Goal: Use online tool/utility: Utilize a website feature to perform a specific function

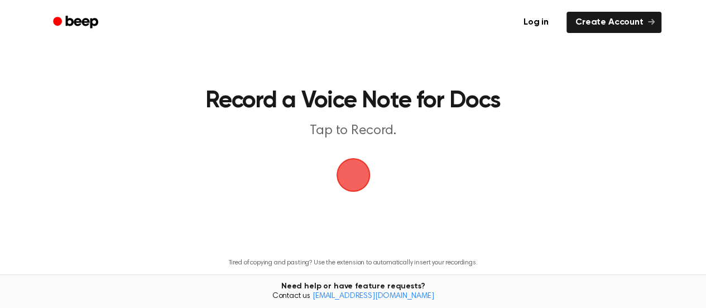
click at [349, 178] on span "button" at bounding box center [353, 175] width 34 height 34
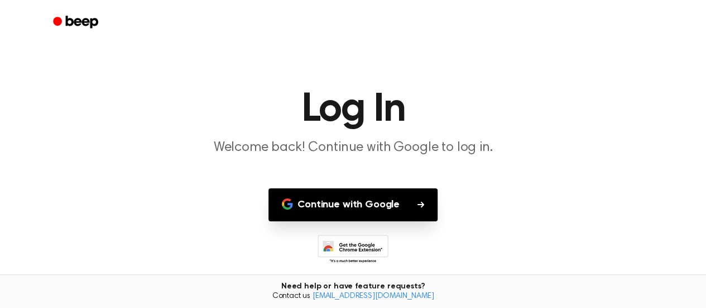
click at [391, 207] on button "Continue with Google" at bounding box center [353, 204] width 169 height 33
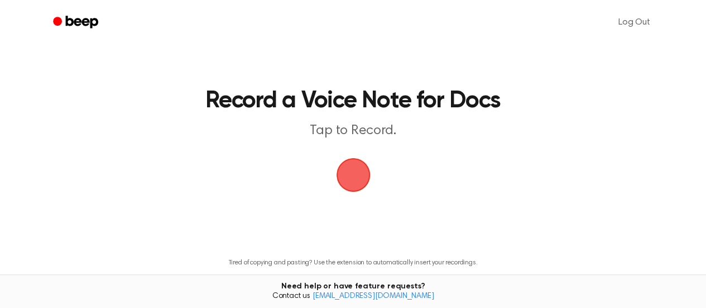
click at [350, 176] on span "button" at bounding box center [353, 175] width 36 height 36
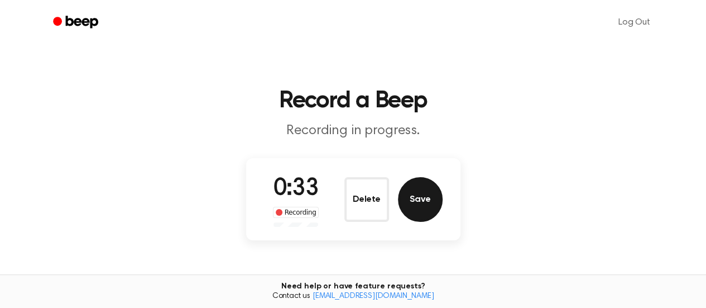
click at [416, 207] on button "Save" at bounding box center [420, 199] width 45 height 45
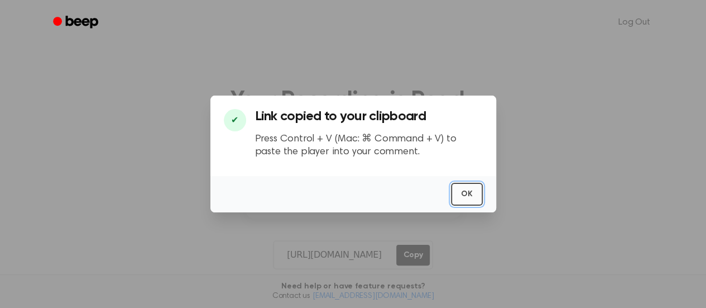
click at [468, 196] on button "OK" at bounding box center [467, 194] width 32 height 23
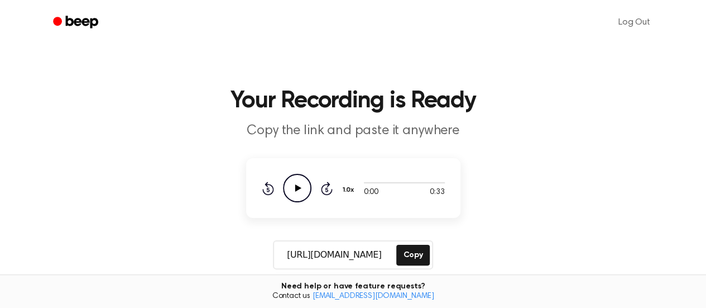
click at [295, 189] on icon at bounding box center [298, 187] width 6 height 7
click at [418, 258] on button "Copy" at bounding box center [412, 255] width 33 height 21
